Goal: Complete application form

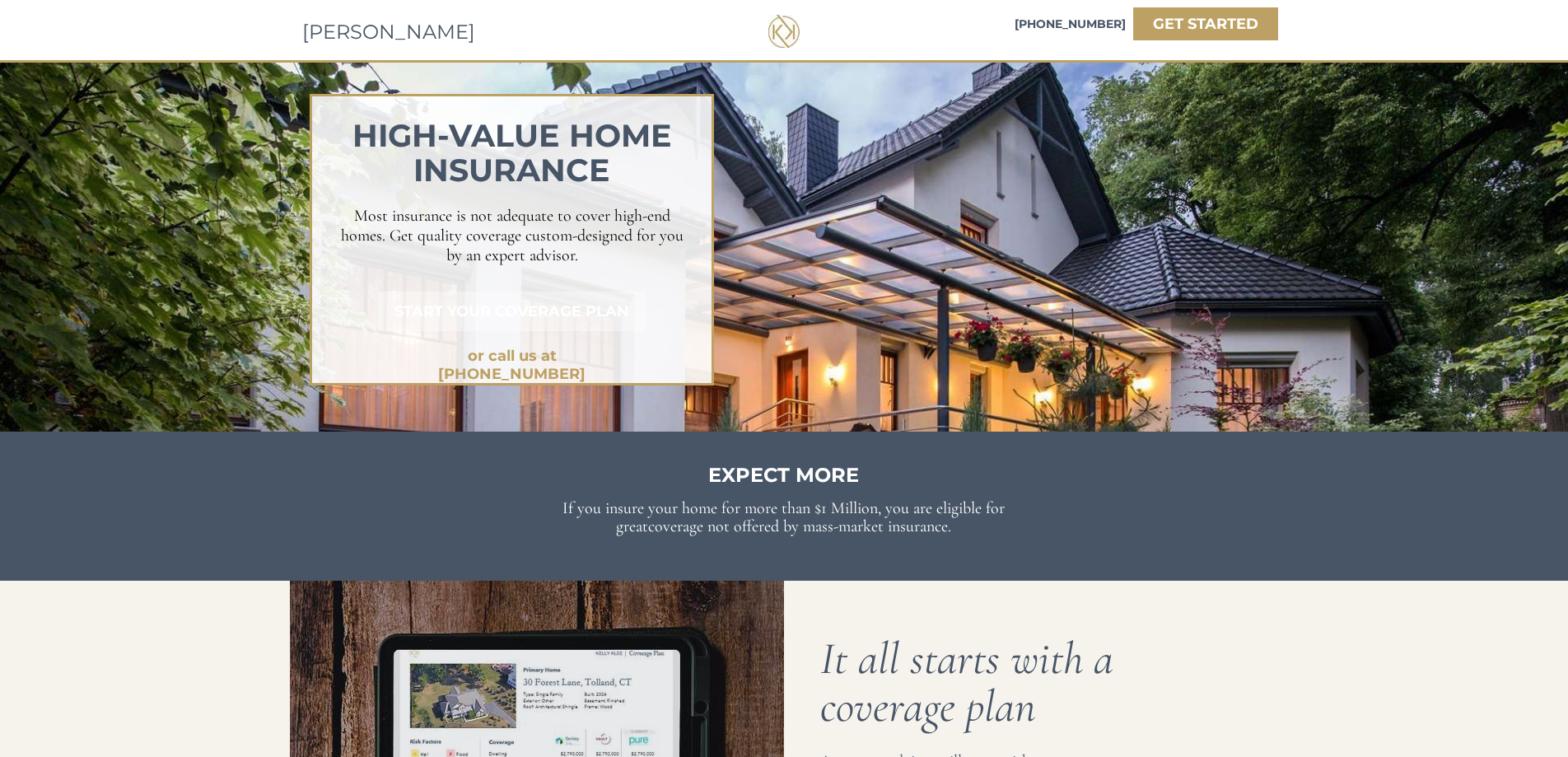
click at [602, 316] on strong "START YOUR COVERAGE PLAN" at bounding box center [512, 311] width 235 height 18
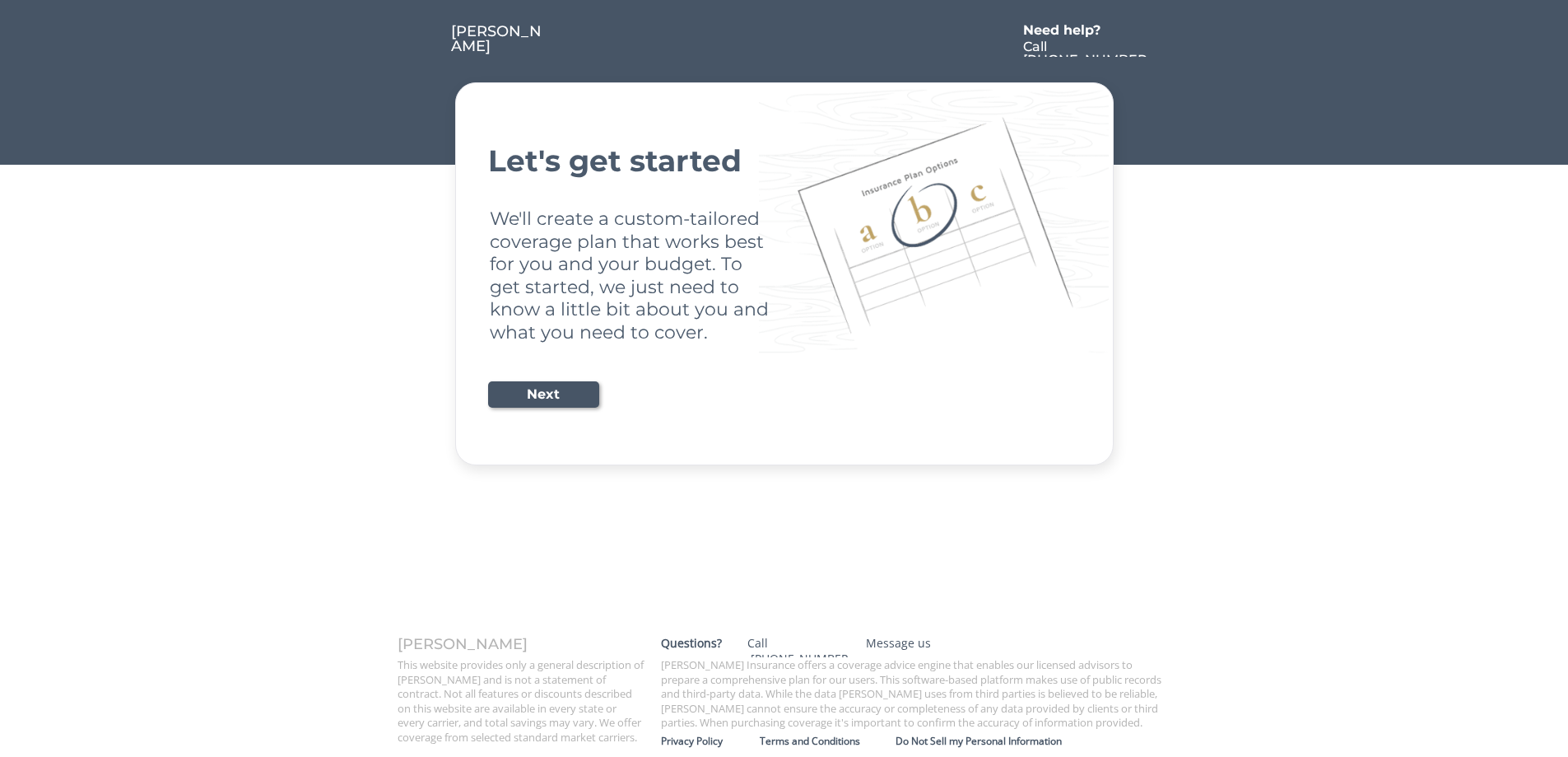
click at [535, 416] on div "Let's get started We'll create a custom-tailored coverage plan that works best …" at bounding box center [784, 274] width 593 height 341
click at [552, 409] on div "Let's get started We'll create a custom-tailored coverage plan that works best …" at bounding box center [784, 274] width 593 height 341
click at [555, 394] on button "Next" at bounding box center [543, 395] width 111 height 27
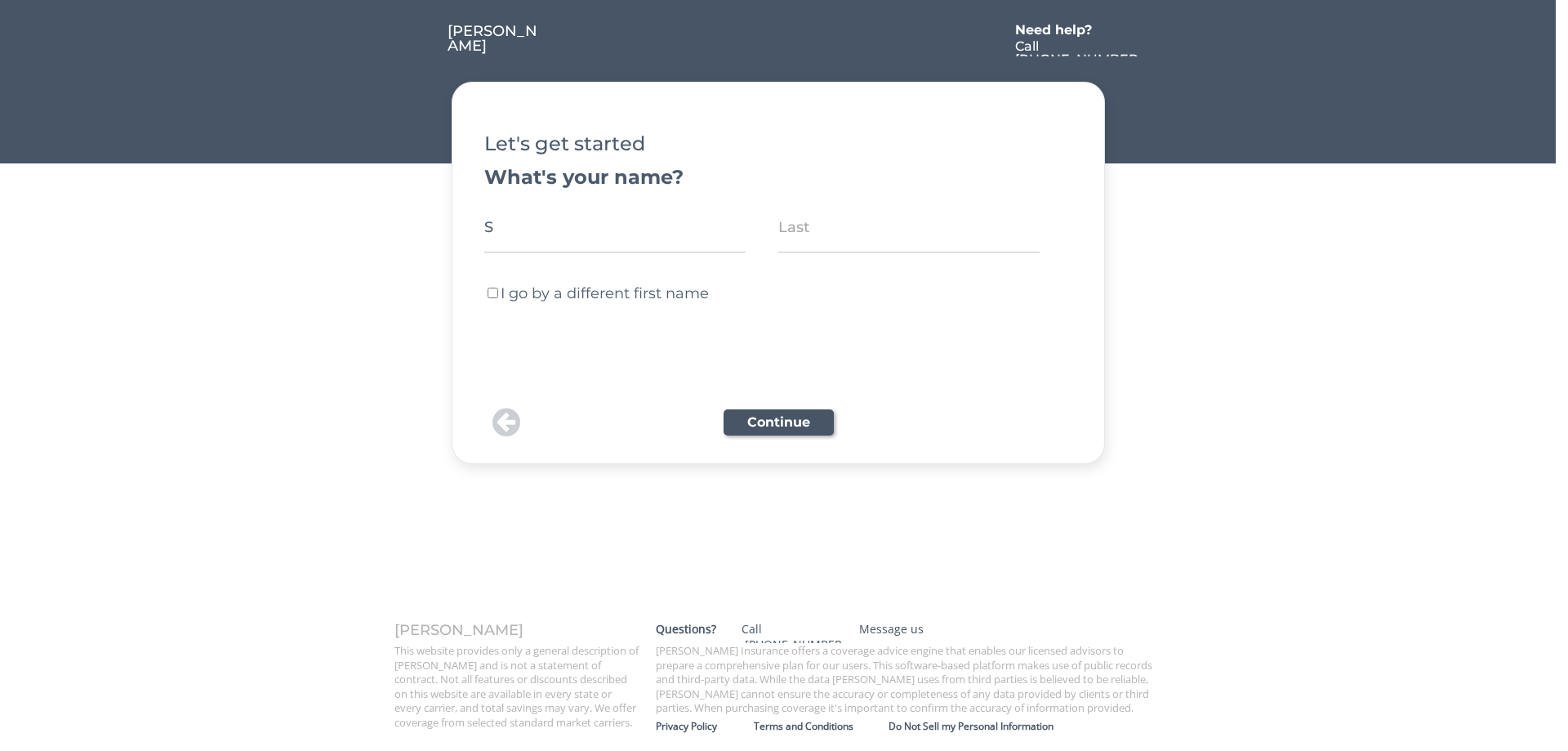
type input "s"
click at [822, 226] on input "input" at bounding box center [909, 226] width 261 height 50
type input "s"
click at [802, 420] on button "Continue" at bounding box center [778, 422] width 110 height 26
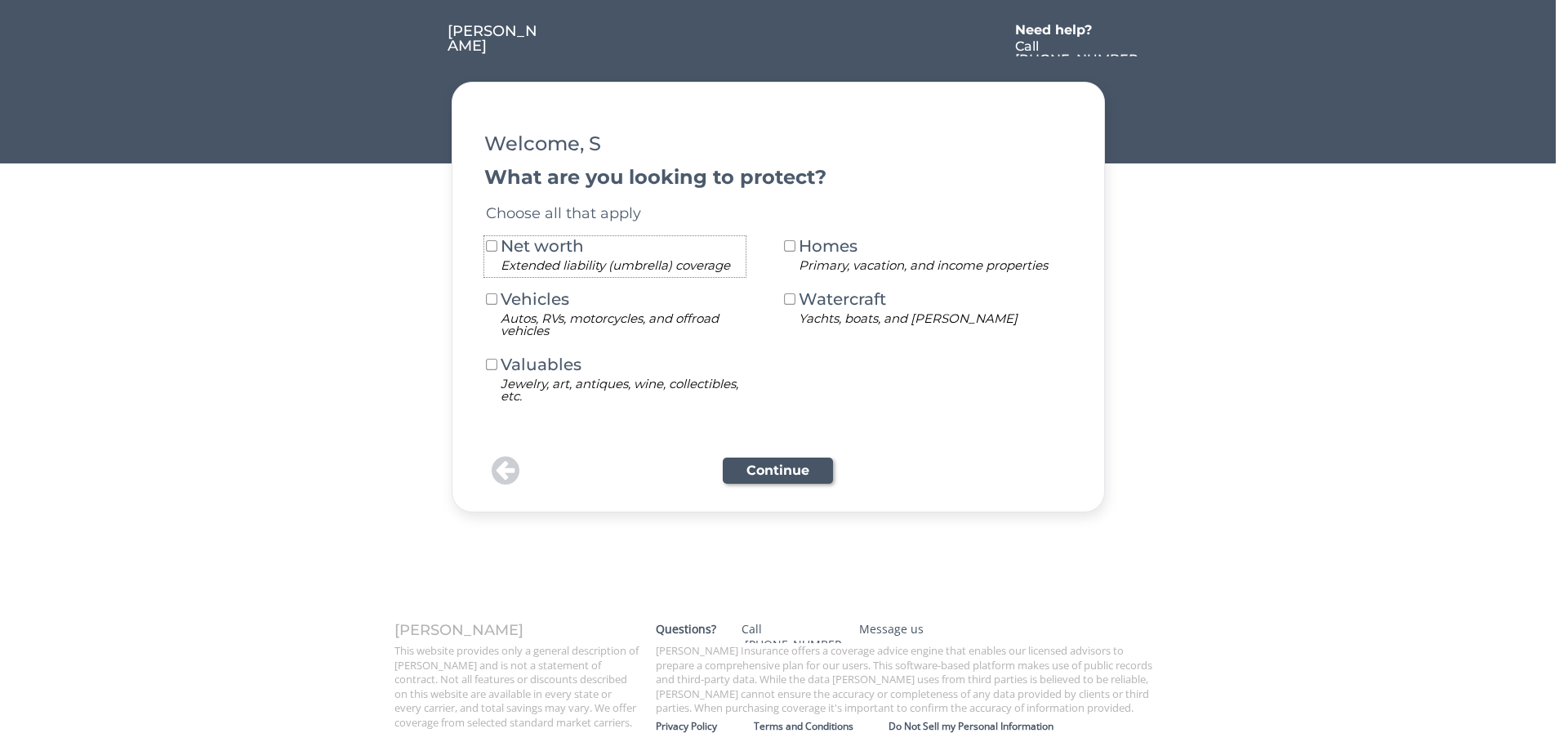
click at [507, 243] on div "Net worth" at bounding box center [546, 246] width 91 height 17
click at [781, 467] on button "Continue" at bounding box center [777, 471] width 110 height 26
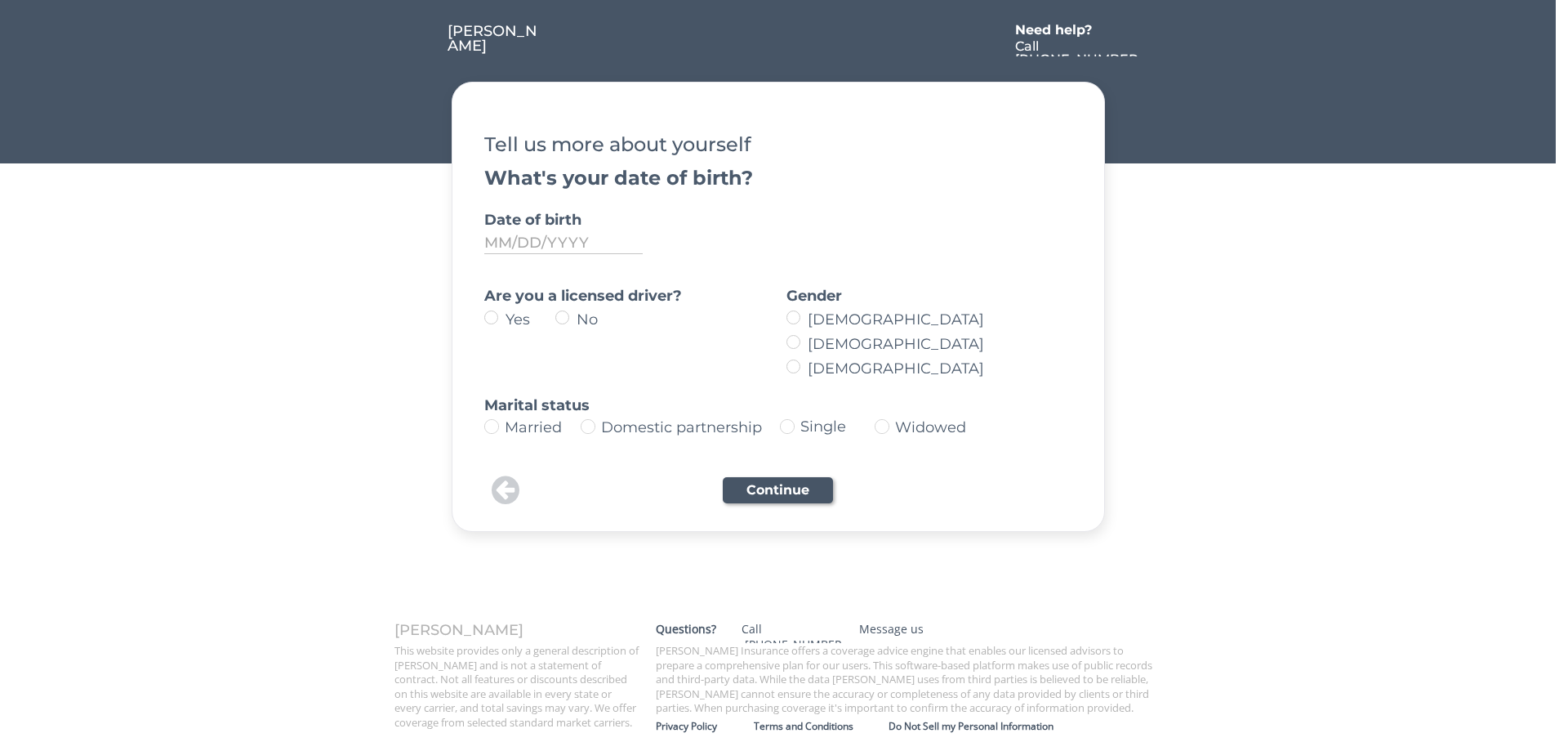
click at [501, 288] on div "Are you a licensed driver?" at bounding box center [604, 296] width 240 height 15
